Goal: Information Seeking & Learning: Learn about a topic

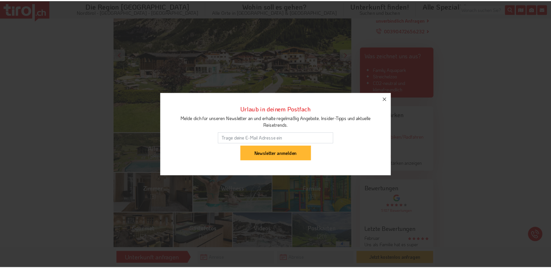
scroll to position [145, 0]
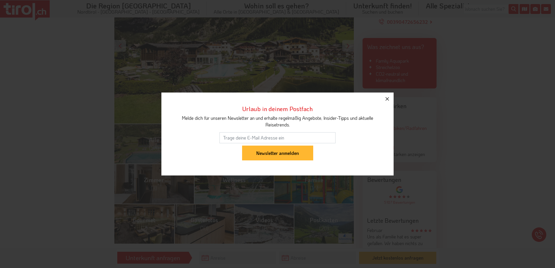
click at [388, 101] on icon "button" at bounding box center [387, 99] width 7 height 7
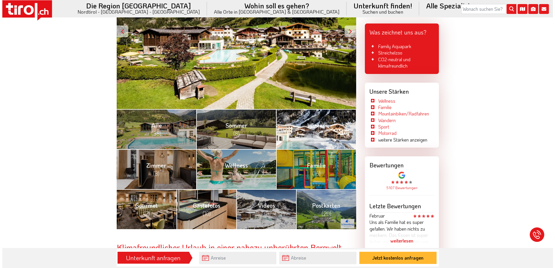
scroll to position [174, 0]
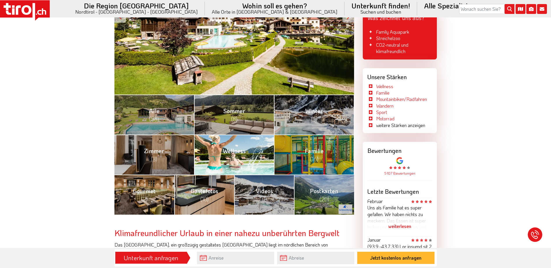
click at [225, 159] on link "Wellness (14)" at bounding box center [234, 155] width 80 height 40
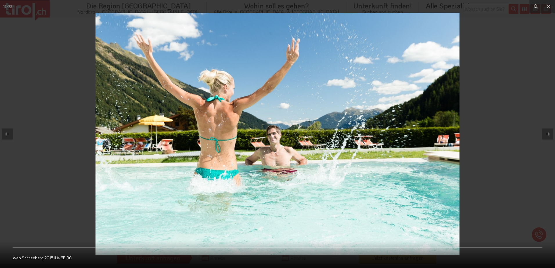
click at [544, 134] on div at bounding box center [548, 134] width 11 height 11
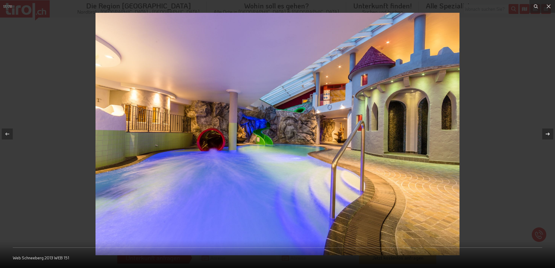
click at [544, 134] on div at bounding box center [548, 134] width 11 height 11
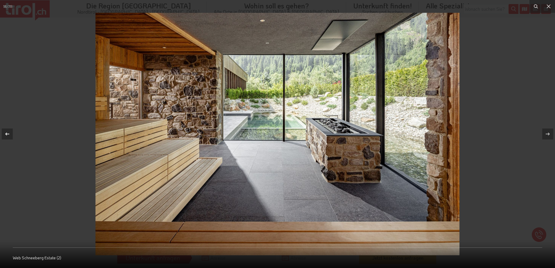
click at [8, 138] on div at bounding box center [7, 134] width 11 height 11
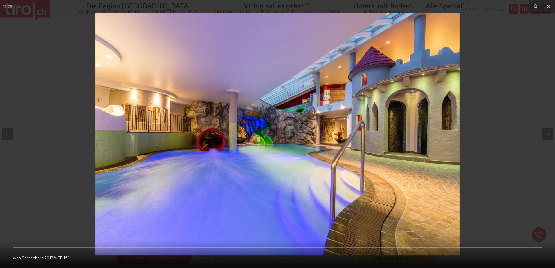
click at [547, 135] on icon at bounding box center [548, 134] width 7 height 7
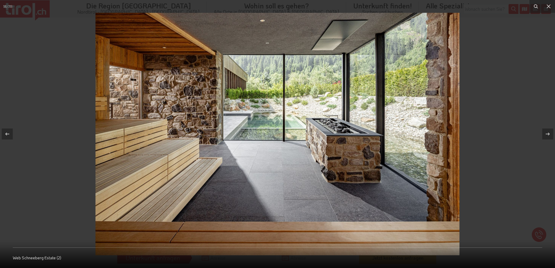
click at [257, 124] on img at bounding box center [278, 134] width 364 height 243
click at [260, 122] on img at bounding box center [278, 134] width 364 height 243
